Goal: Transaction & Acquisition: Purchase product/service

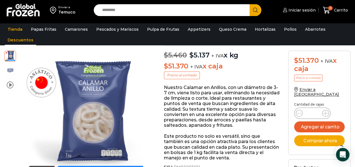
click at [14, 40] on link "Descuentos" at bounding box center [20, 40] width 31 height 11
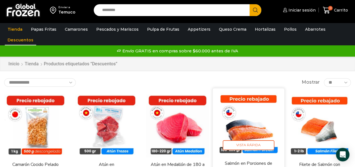
click at [229, 130] on img at bounding box center [248, 123] width 63 height 63
click at [253, 123] on img at bounding box center [248, 123] width 63 height 63
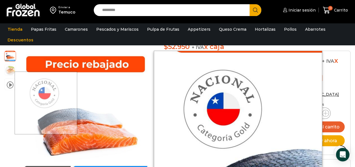
scroll to position [85, 0]
